Goal: Navigation & Orientation: Find specific page/section

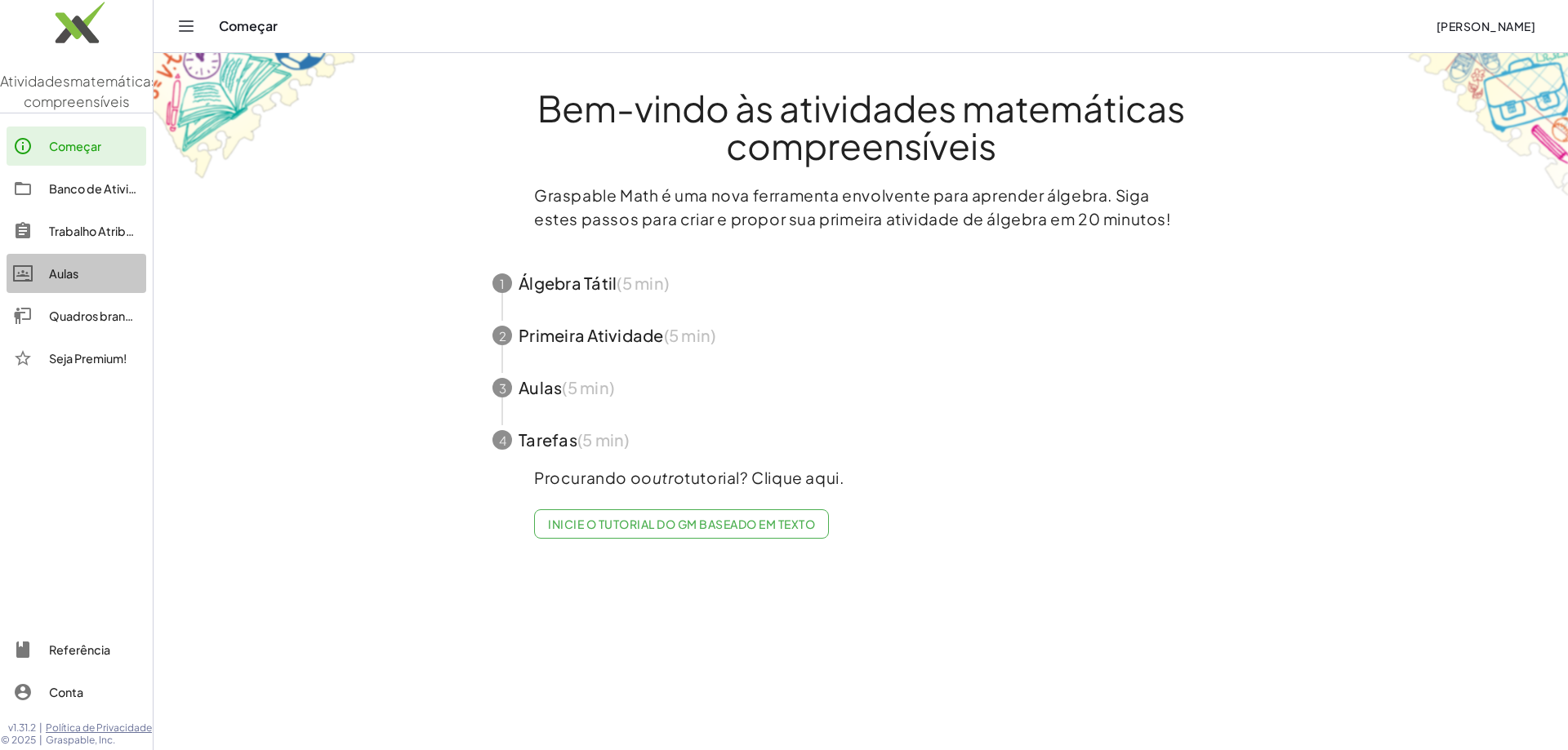
click at [101, 283] on div "Aulas" at bounding box center [94, 273] width 90 height 20
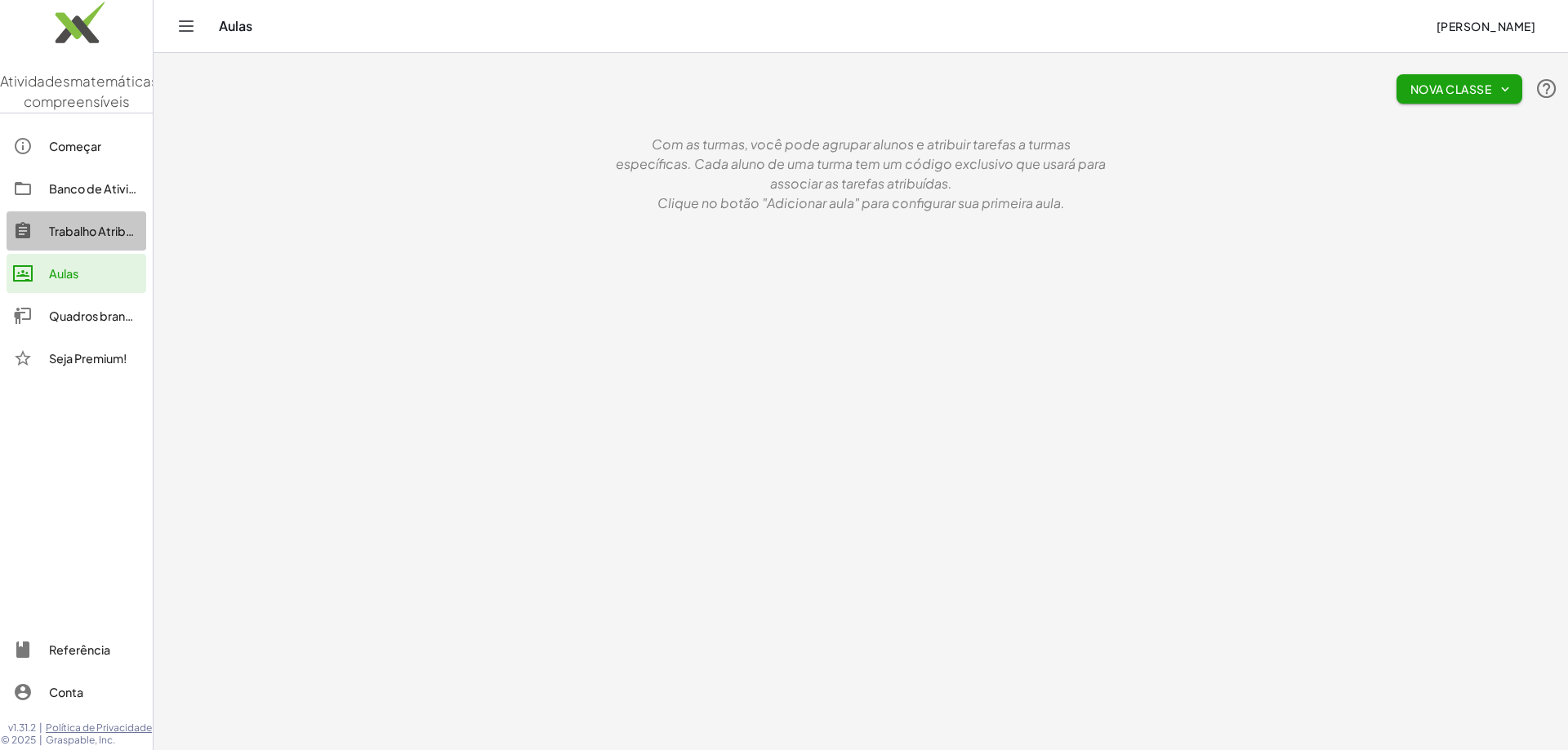
click at [102, 241] on div "Trabalho Atribuído" at bounding box center [94, 231] width 90 height 20
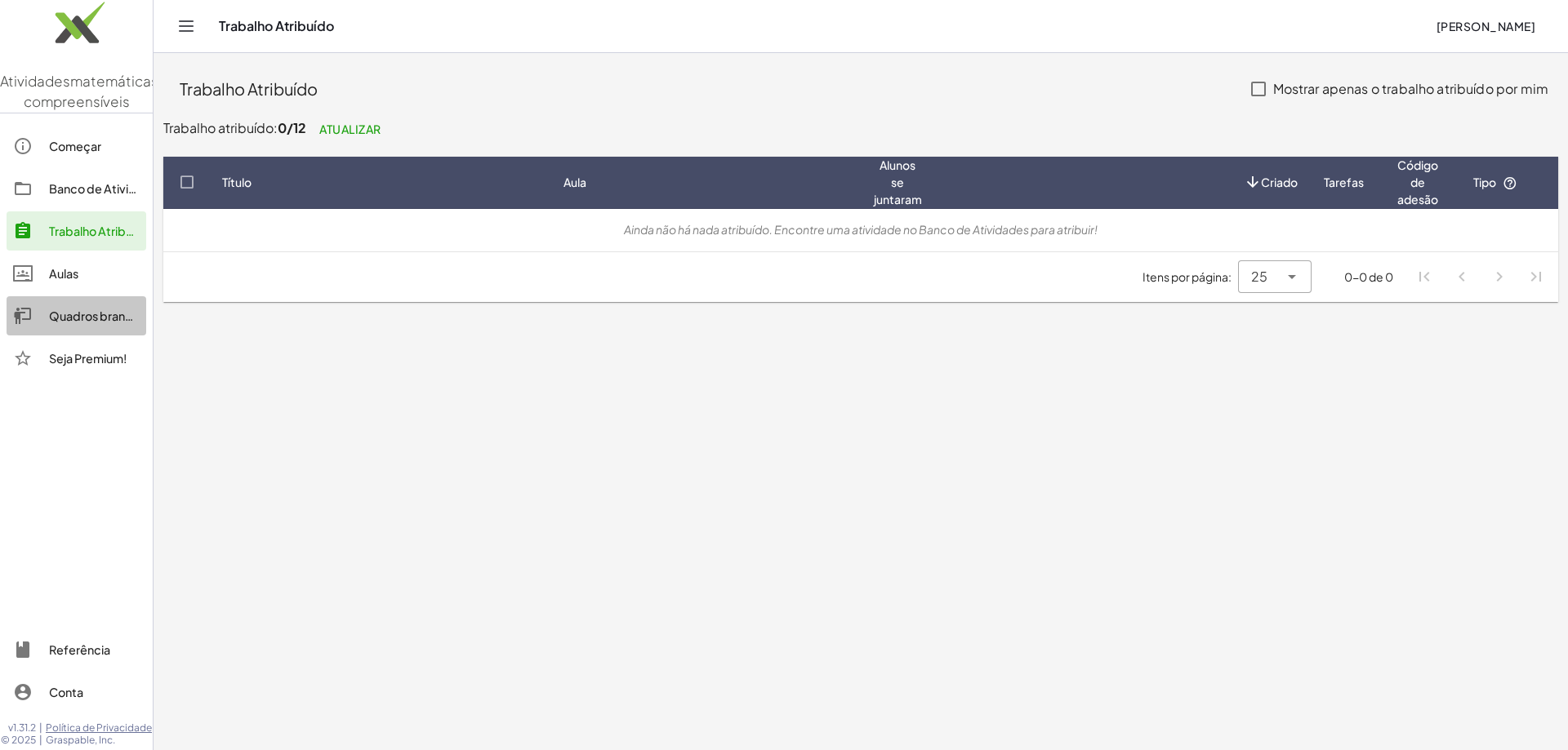
click at [100, 336] on link "Quadros brancos" at bounding box center [77, 316] width 139 height 40
